Goal: Navigation & Orientation: Find specific page/section

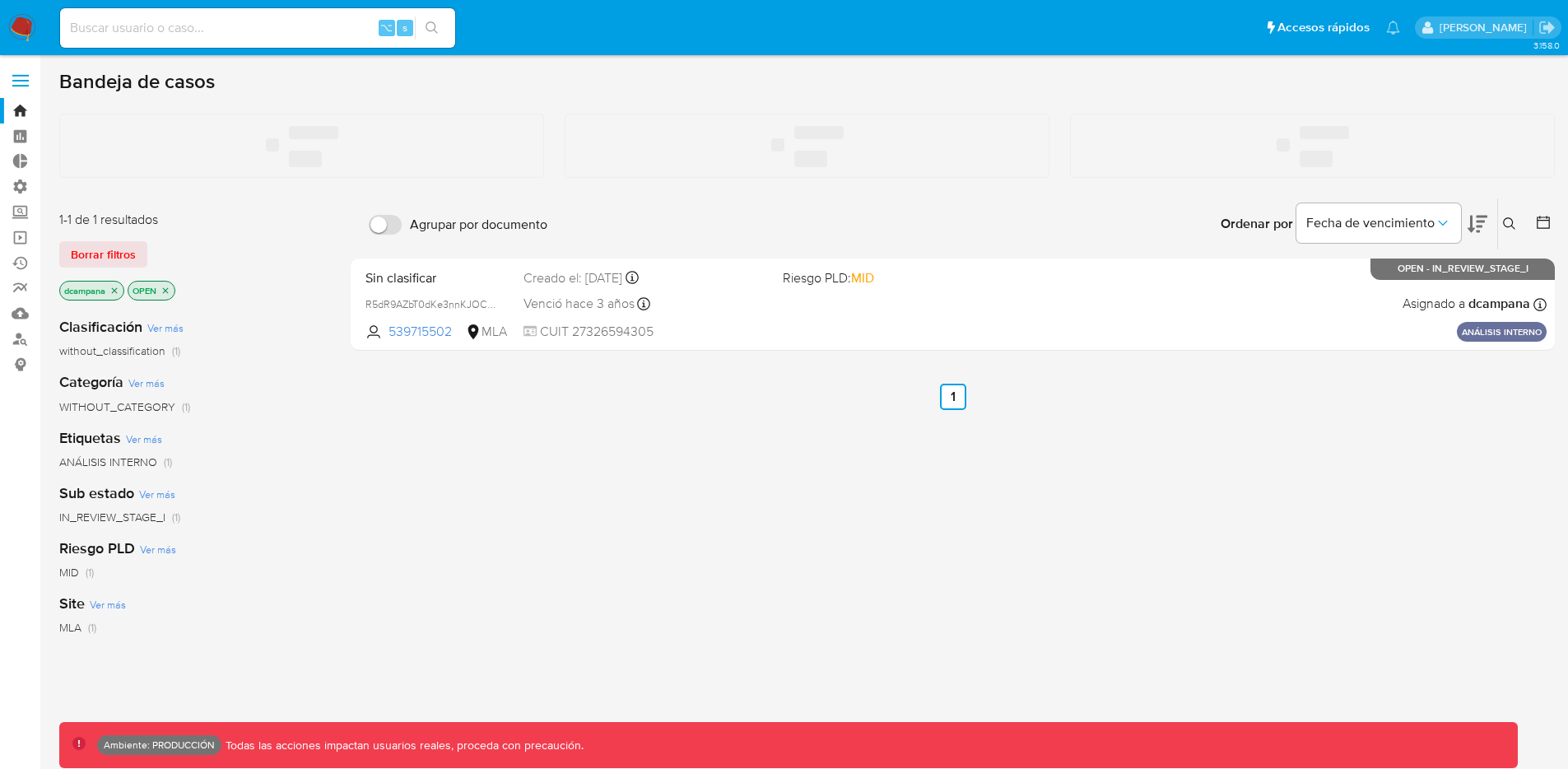
click at [19, 78] on label at bounding box center [21, 80] width 41 height 35
click at [0, 0] on input "checkbox" at bounding box center [0, 0] width 0 height 0
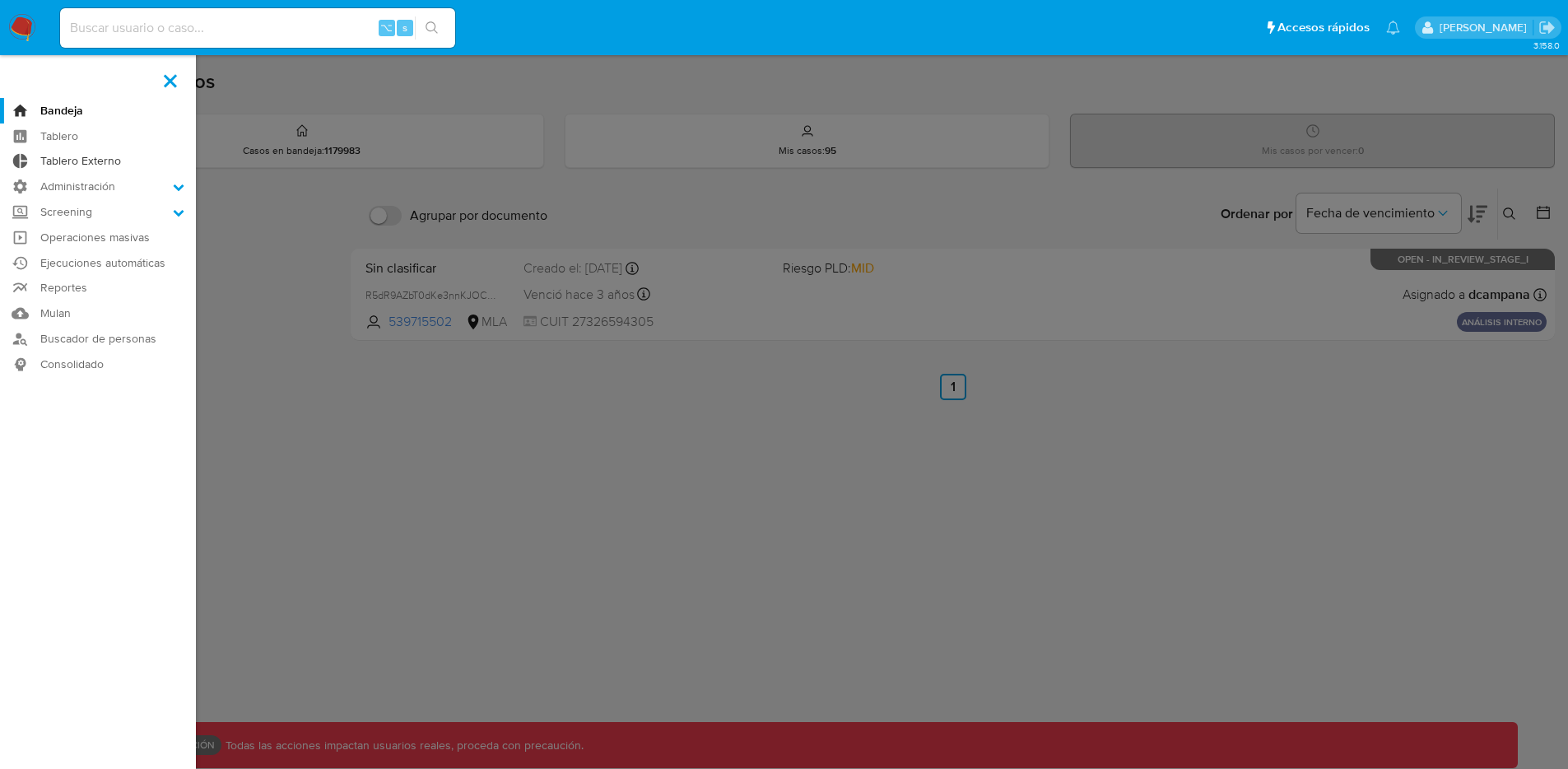
click at [71, 162] on link "Tablero Externo" at bounding box center [98, 162] width 196 height 26
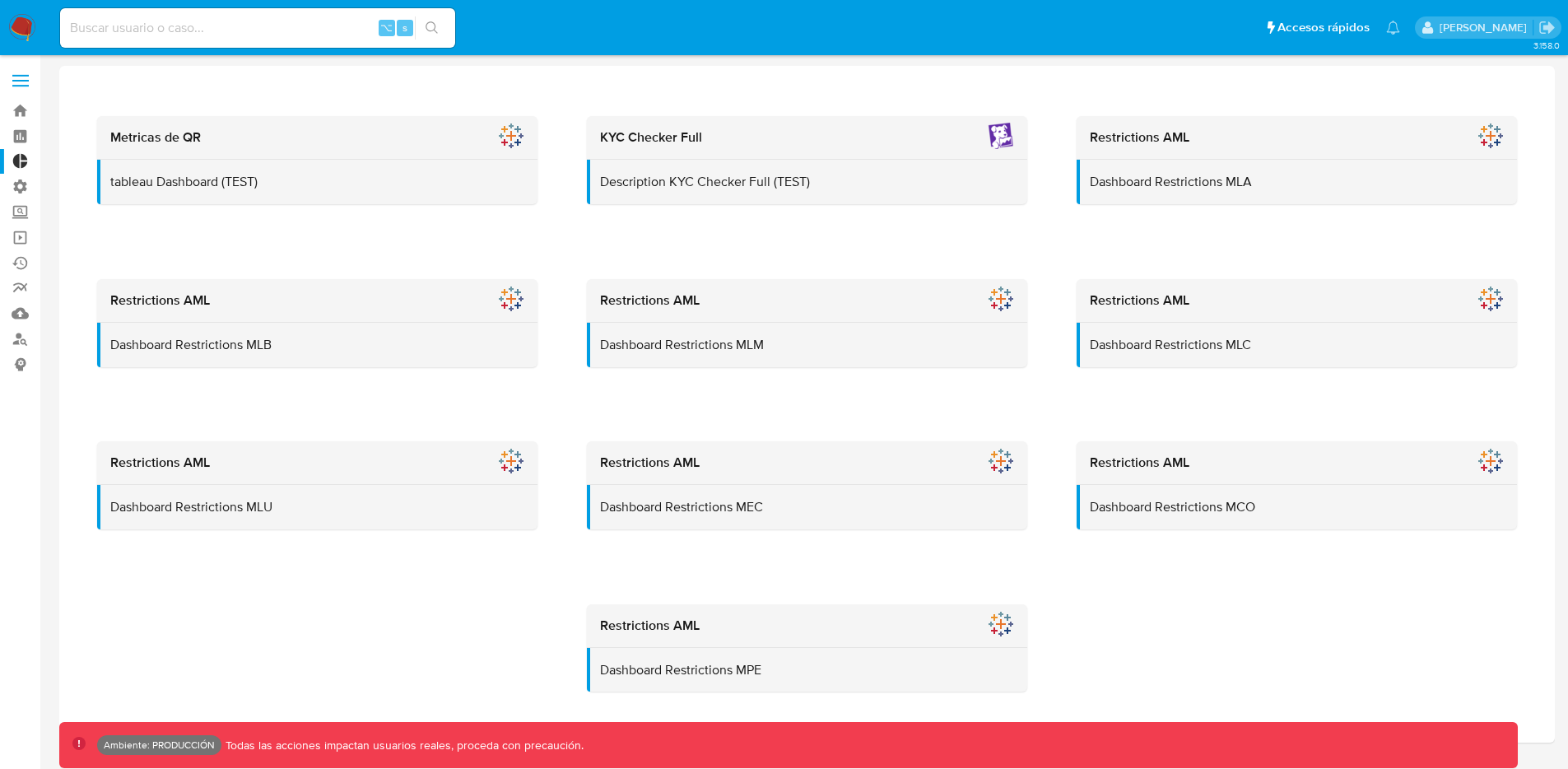
click at [12, 78] on label at bounding box center [21, 80] width 41 height 35
click at [0, 0] on input "checkbox" at bounding box center [0, 0] width 0 height 0
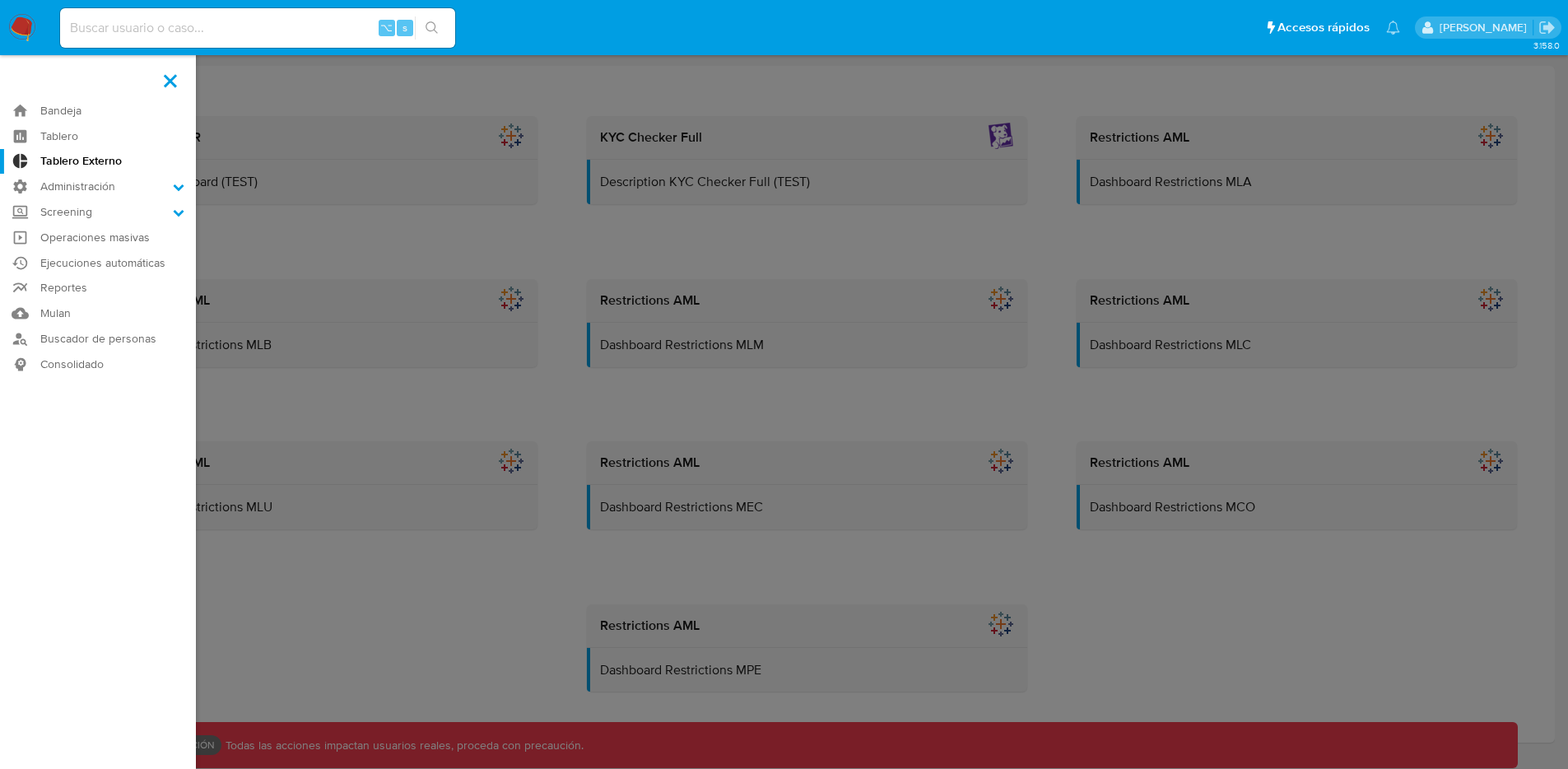
click at [387, 263] on label at bounding box center [784, 384] width 1568 height 769
click at [0, 0] on input "checkbox" at bounding box center [0, 0] width 0 height 0
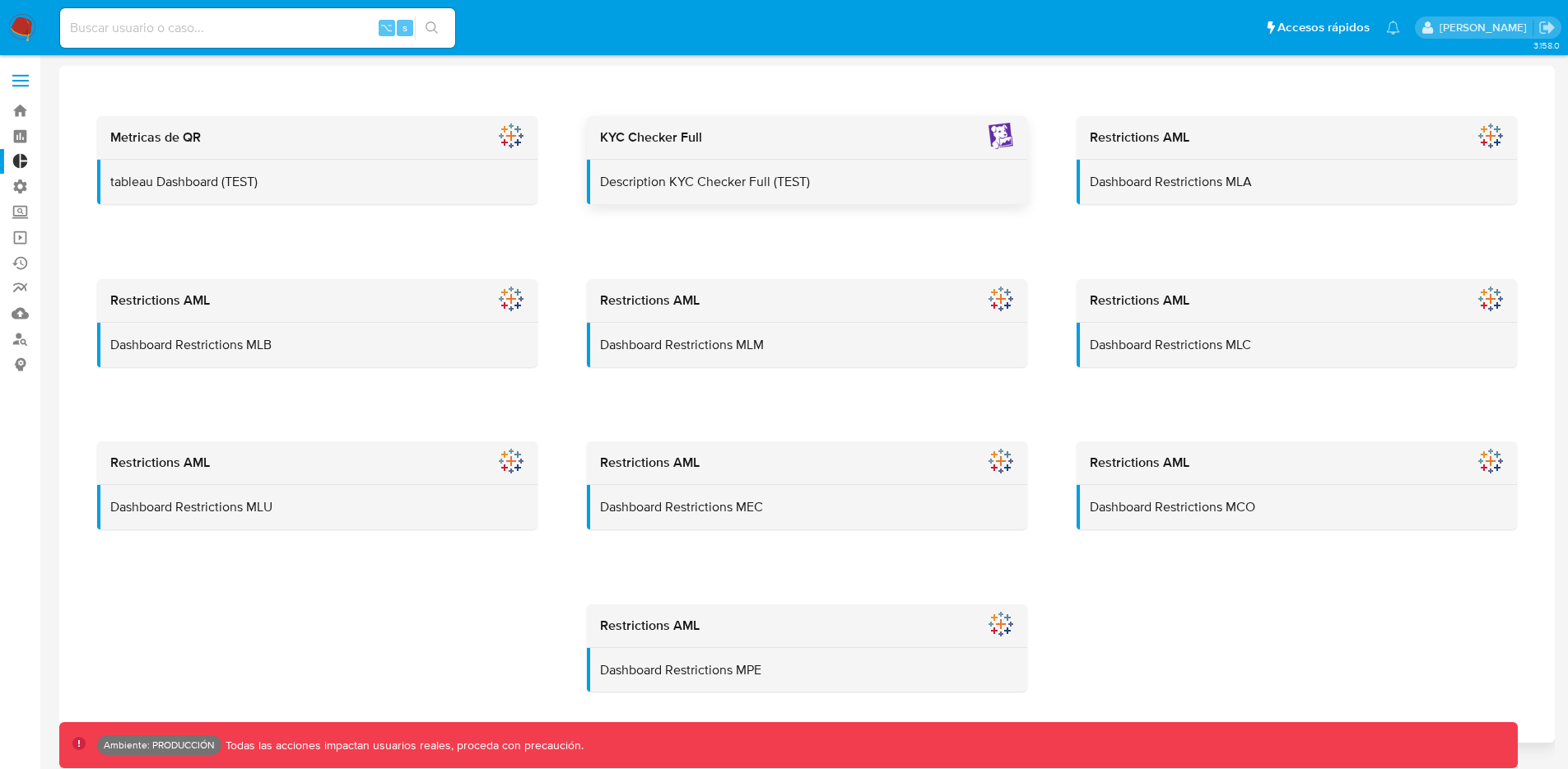
click at [783, 175] on p "Description KYC Checker Full (TEST)" at bounding box center [807, 181] width 415 height 18
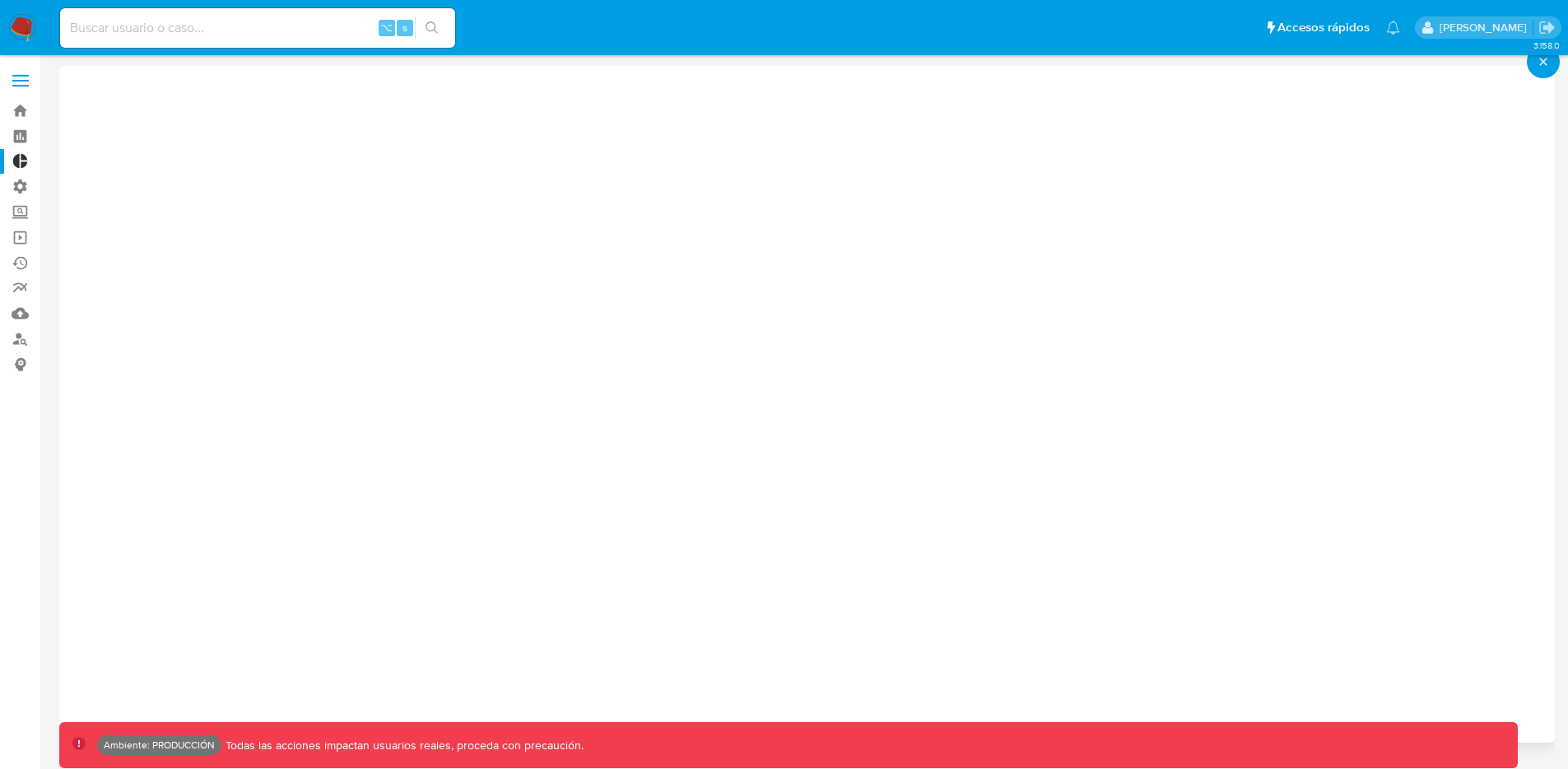
click at [1543, 66] on icon "close-icon" at bounding box center [1543, 61] width 13 height 15
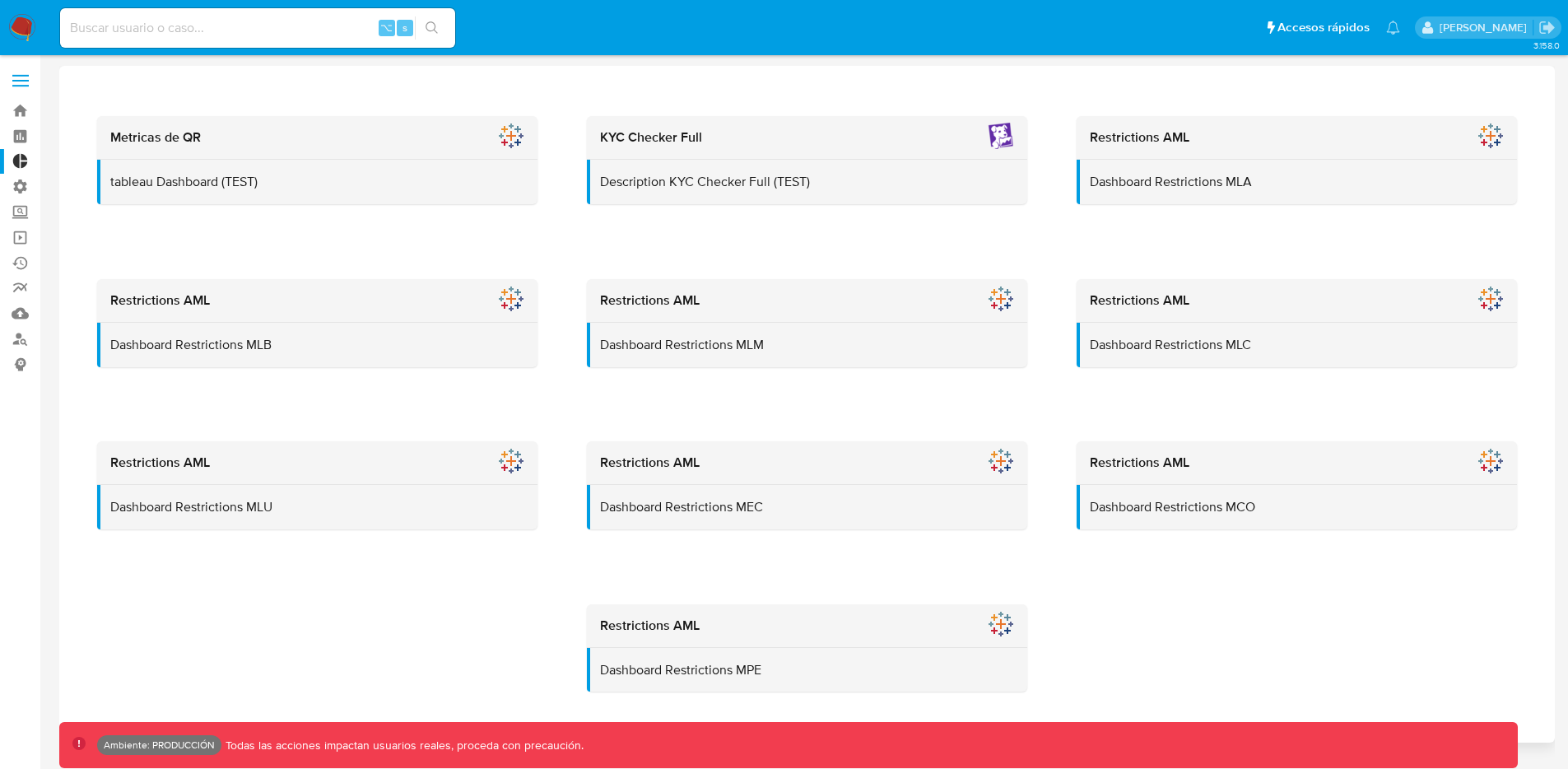
click at [17, 75] on span at bounding box center [21, 75] width 17 height 3
click at [0, 0] on input "checkbox" at bounding box center [0, 0] width 0 height 0
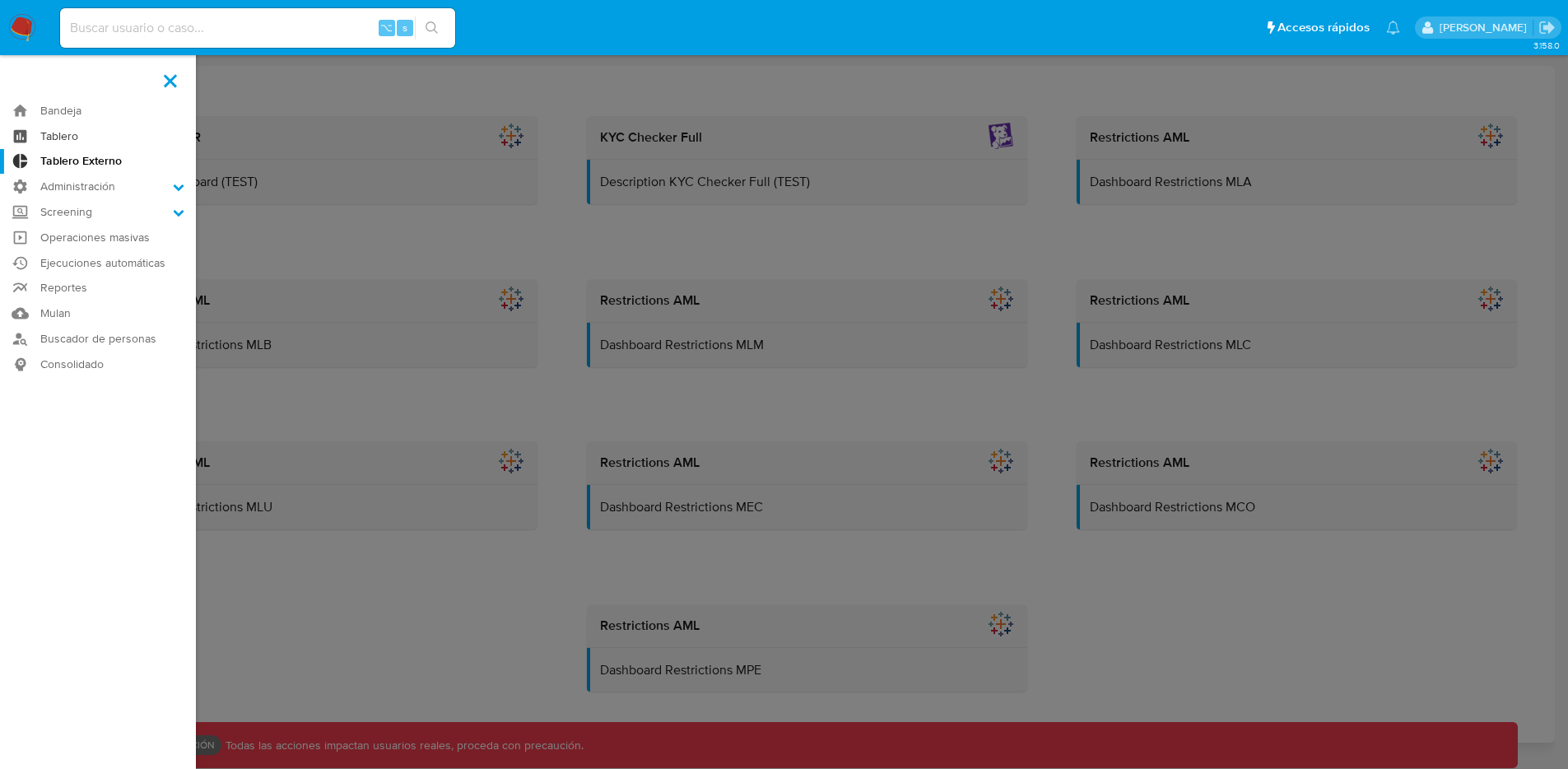
click at [73, 143] on link "Tablero" at bounding box center [98, 136] width 196 height 26
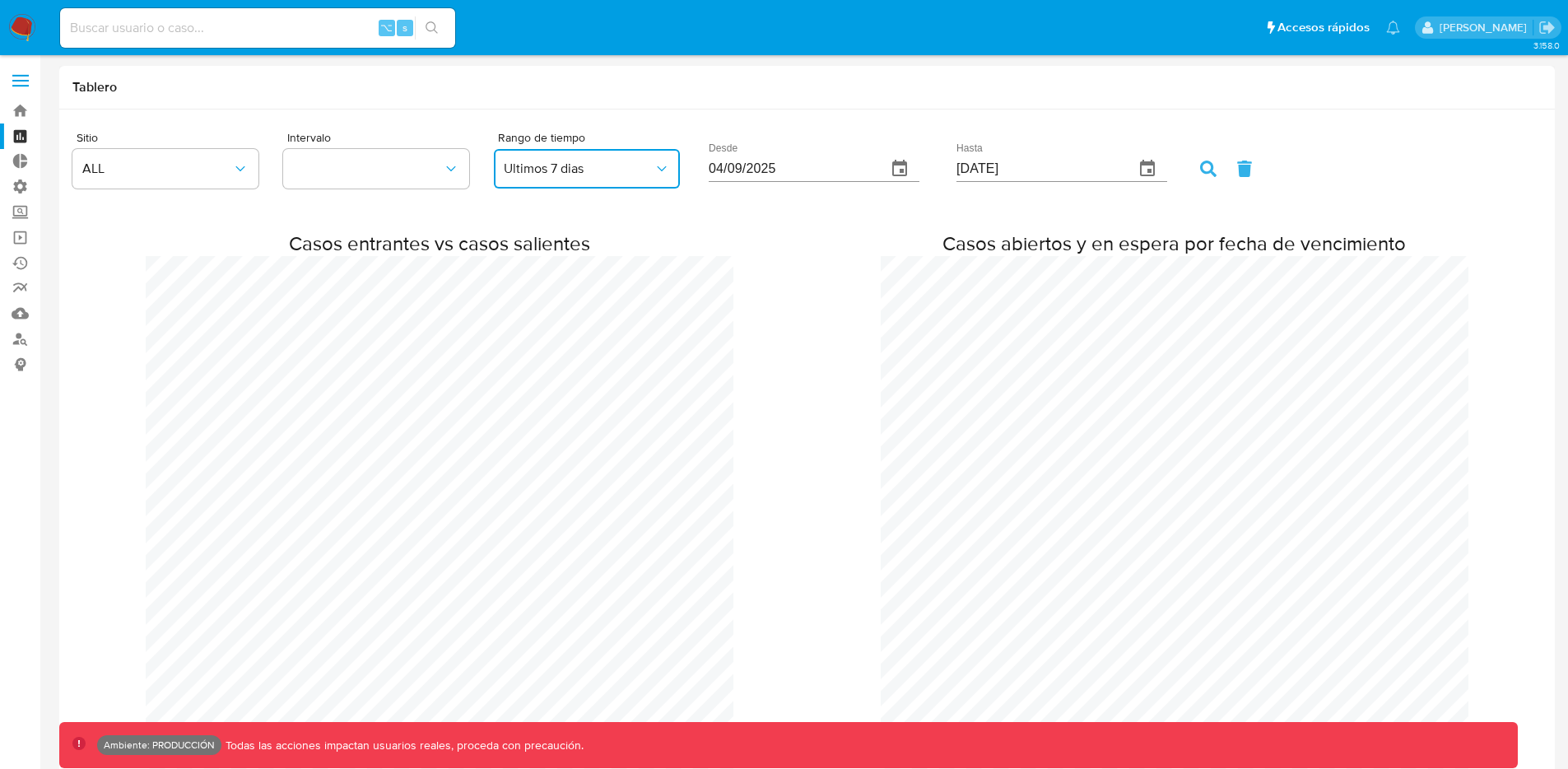
click at [598, 170] on span "Ultimos 7 dias" at bounding box center [579, 169] width 150 height 17
click at [750, 247] on div "Casos entrantes vs casos salientes Casos abiertos y en espera por fecha de venc…" at bounding box center [814, 524] width 1482 height 643
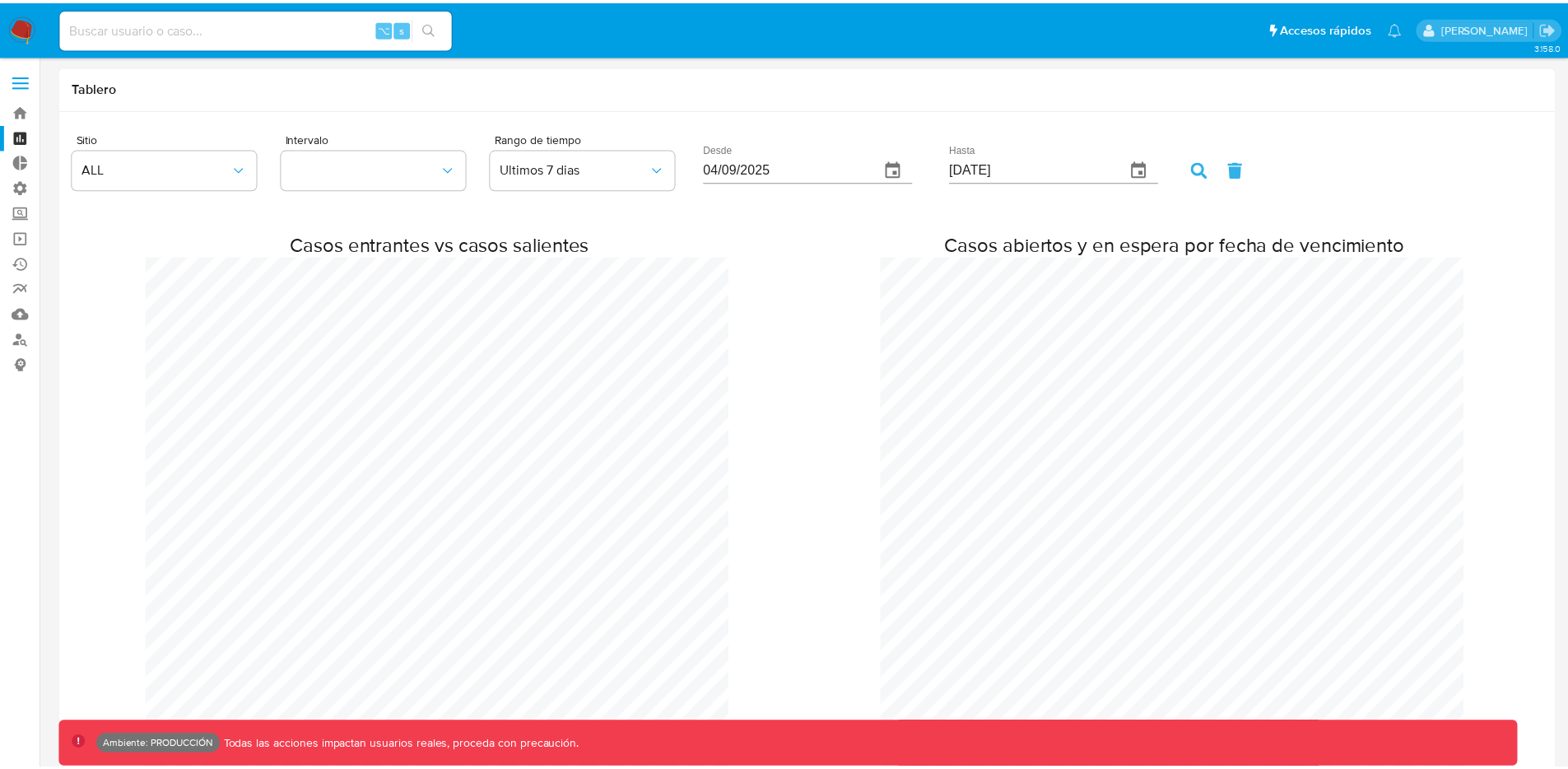
scroll to position [819672, 821717]
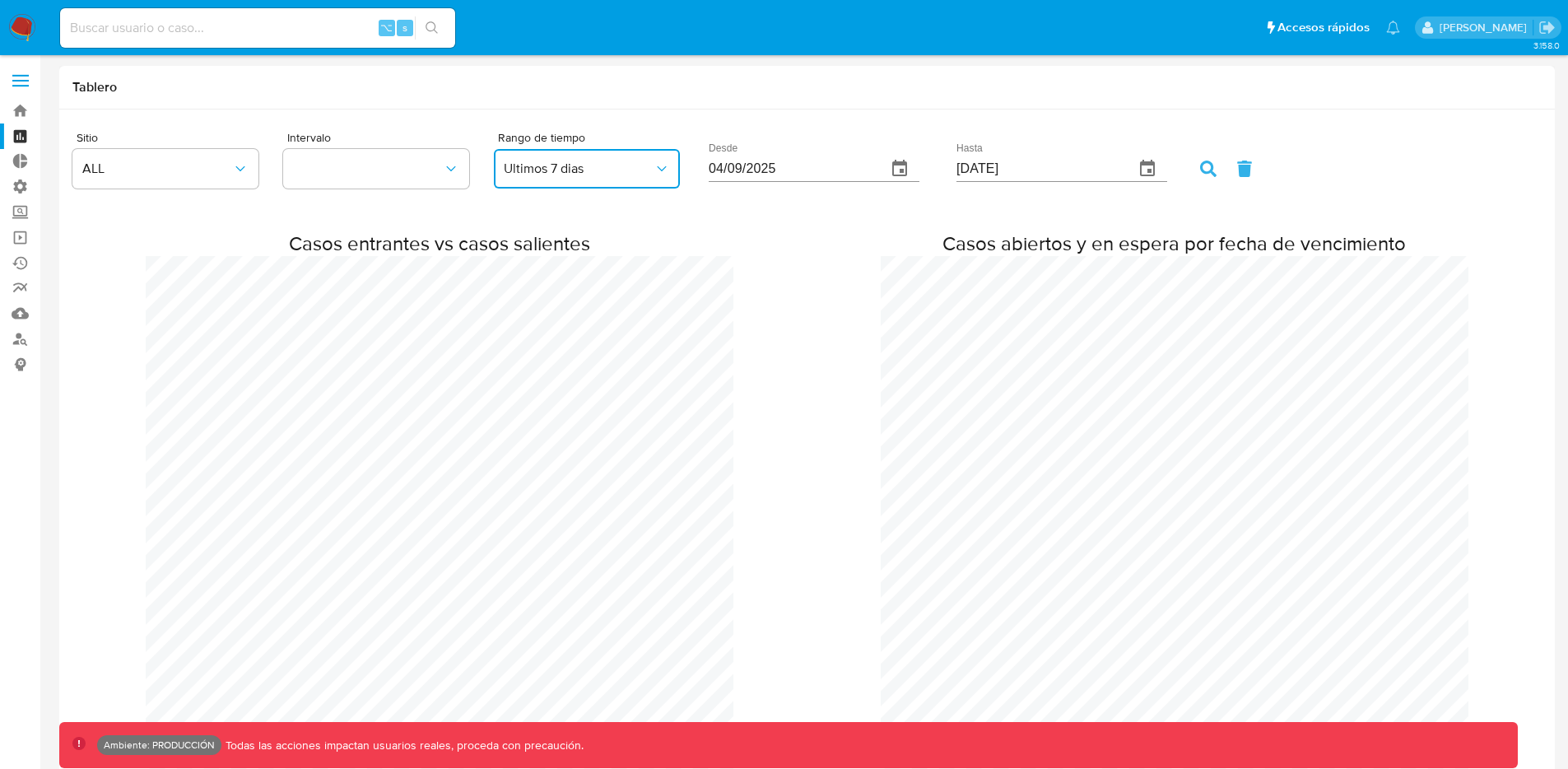
click at [617, 177] on span "Ultimos 7 dias" at bounding box center [579, 169] width 150 height 17
click at [792, 243] on div "Casos entrantes vs casos salientes Casos abiertos y en espera por fecha de venc…" at bounding box center [814, 524] width 1482 height 643
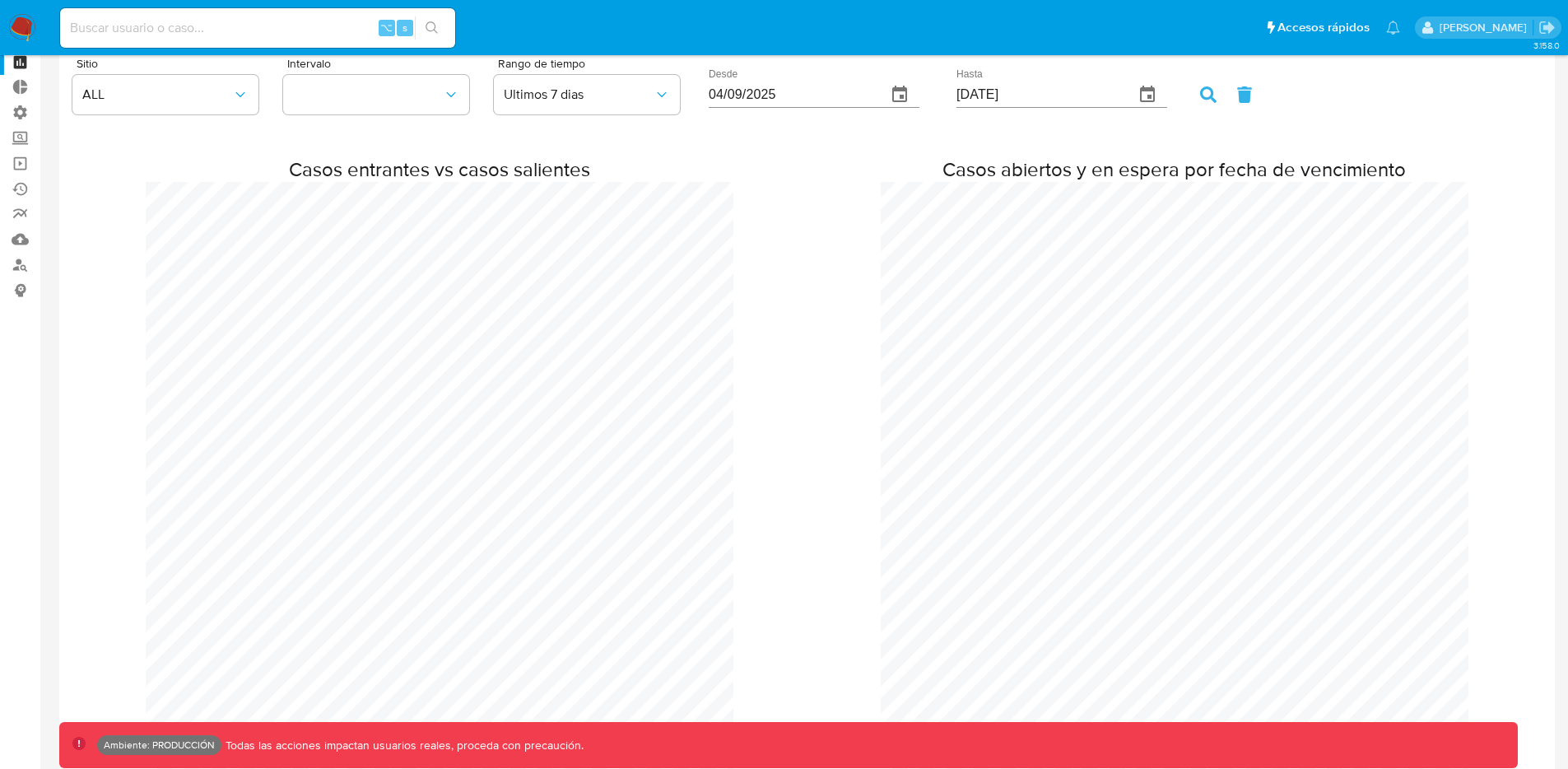
scroll to position [0, 0]
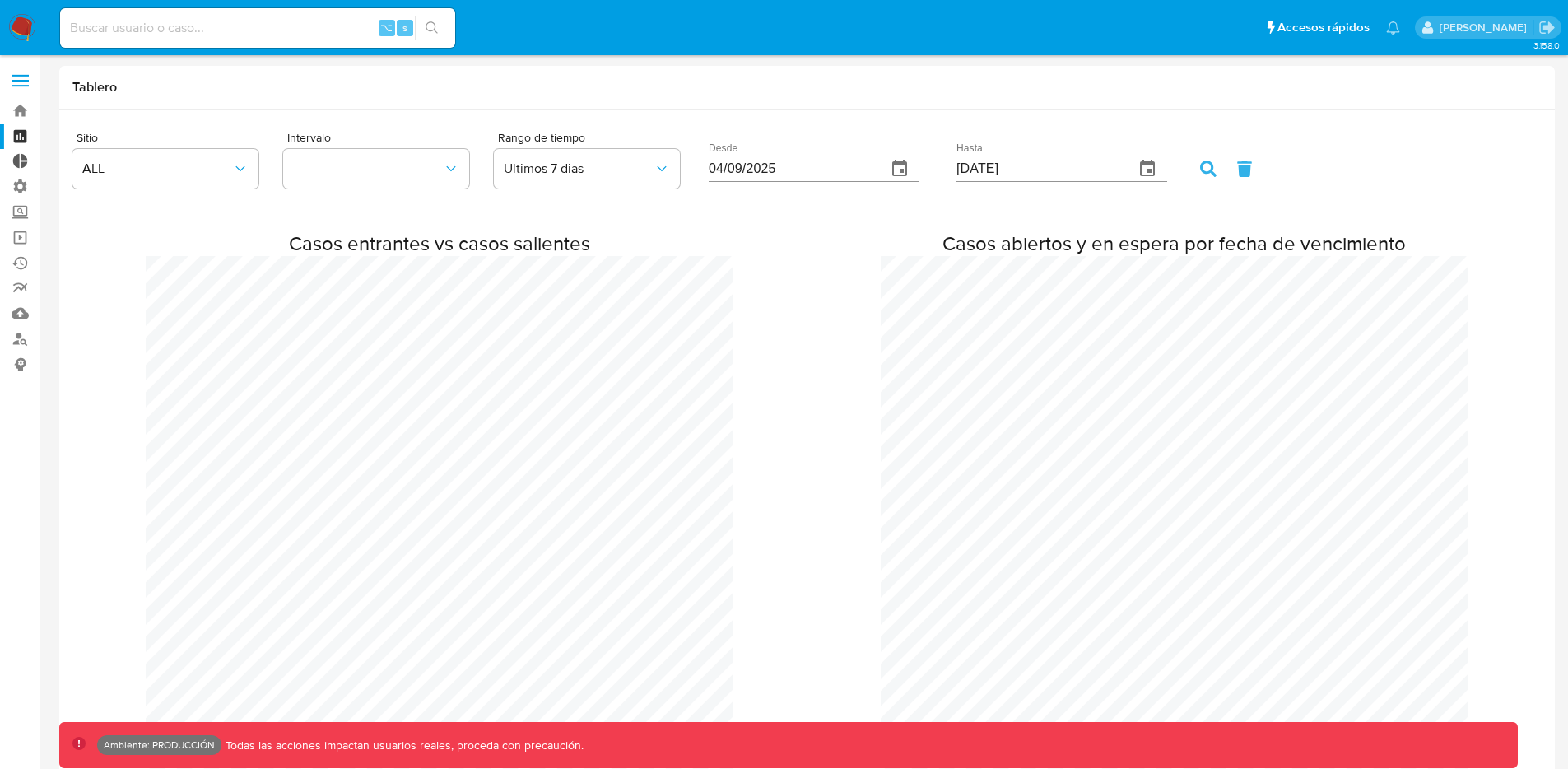
click at [24, 157] on link "Tablero Externo" at bounding box center [98, 162] width 196 height 26
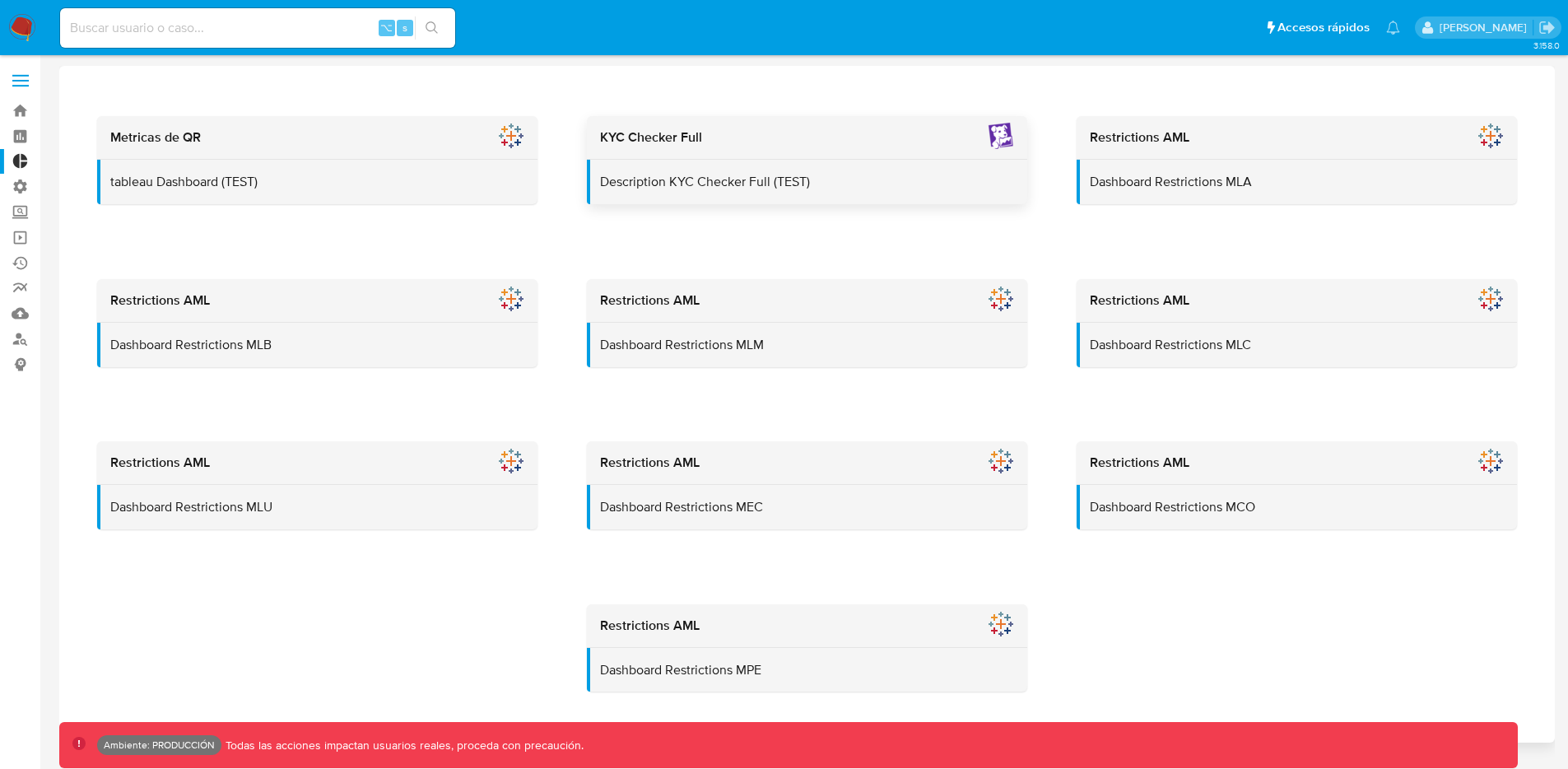
click at [865, 151] on div "KYC Checker Full" at bounding box center [808, 138] width 442 height 43
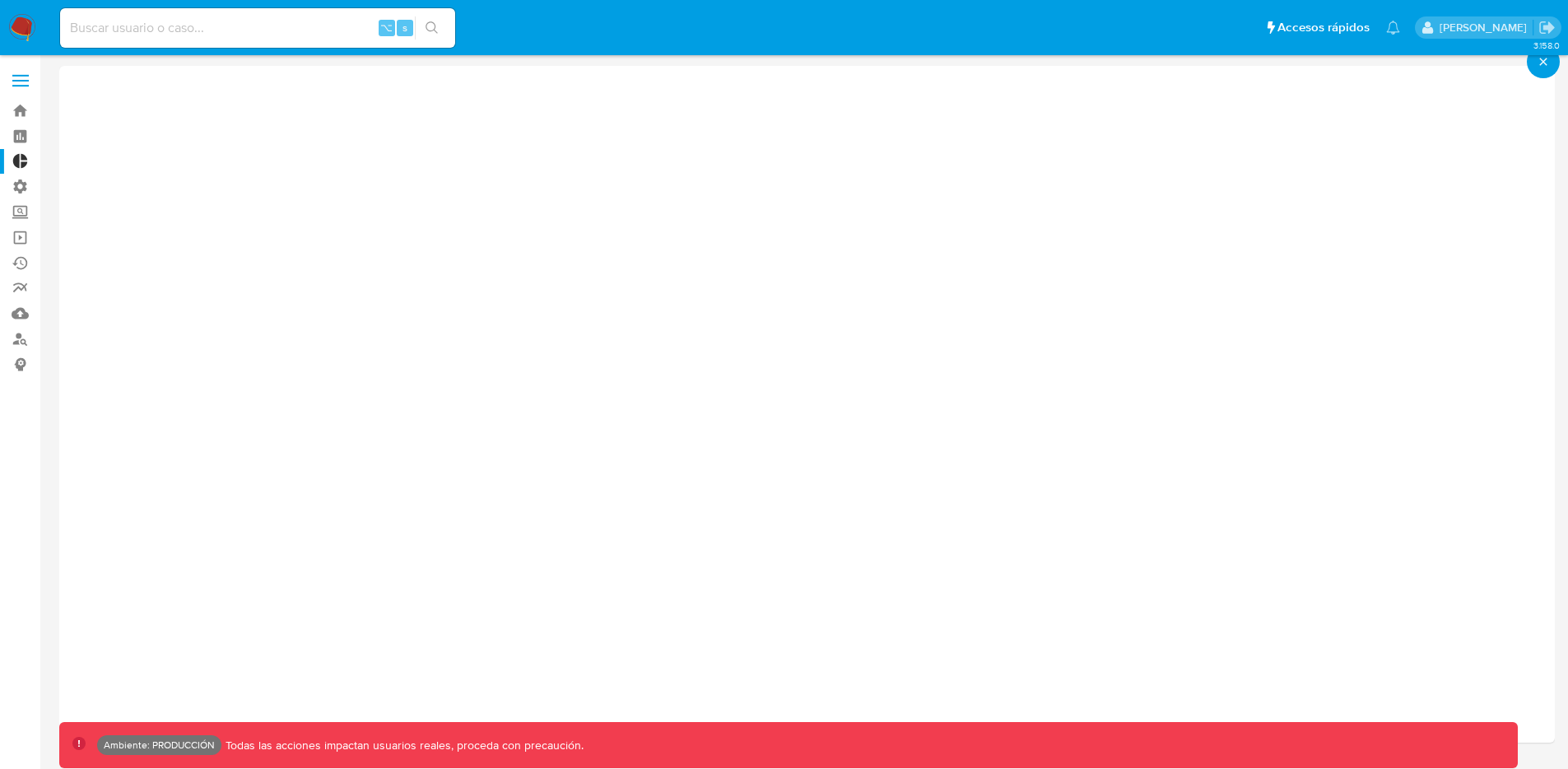
click at [1544, 65] on icon "close-icon" at bounding box center [1543, 61] width 13 height 15
